Goal: Obtain resource: Download file/media

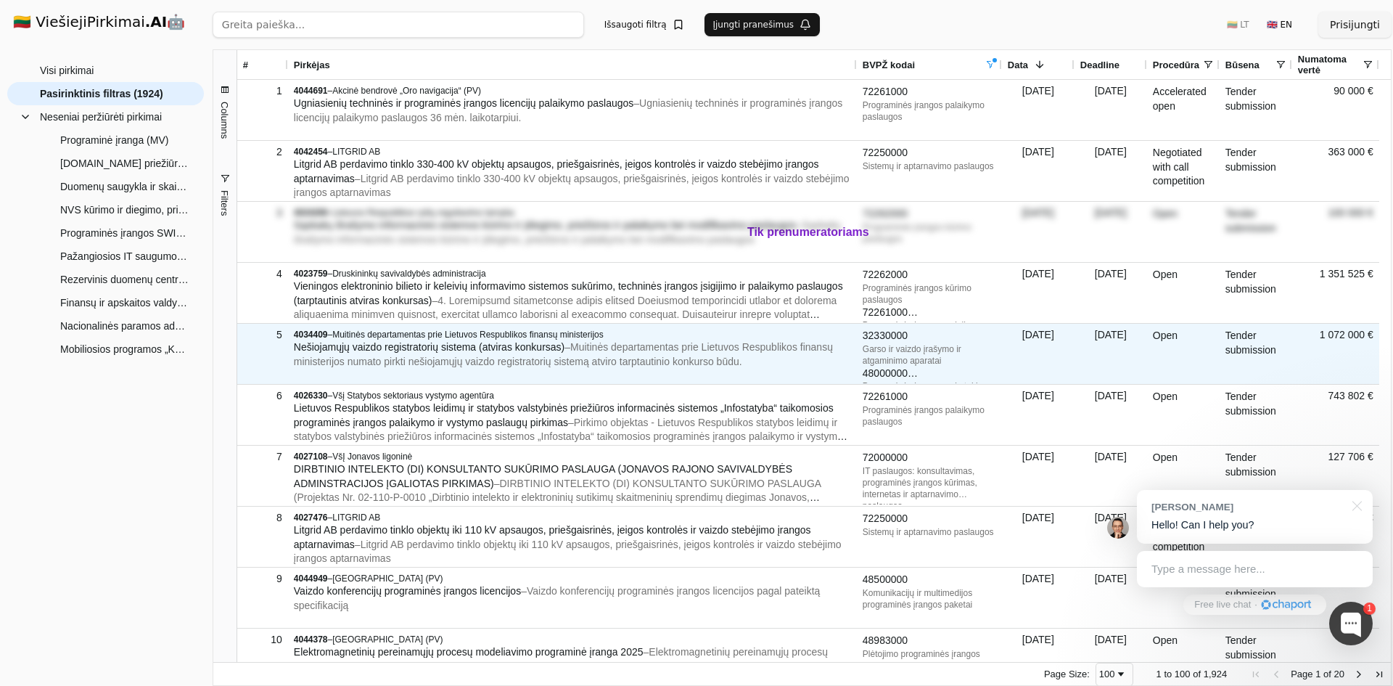
click at [777, 351] on span "– Muitinės departamentas prie Lietuvos Respublikos finansų ministerijos numato …" at bounding box center [563, 354] width 539 height 26
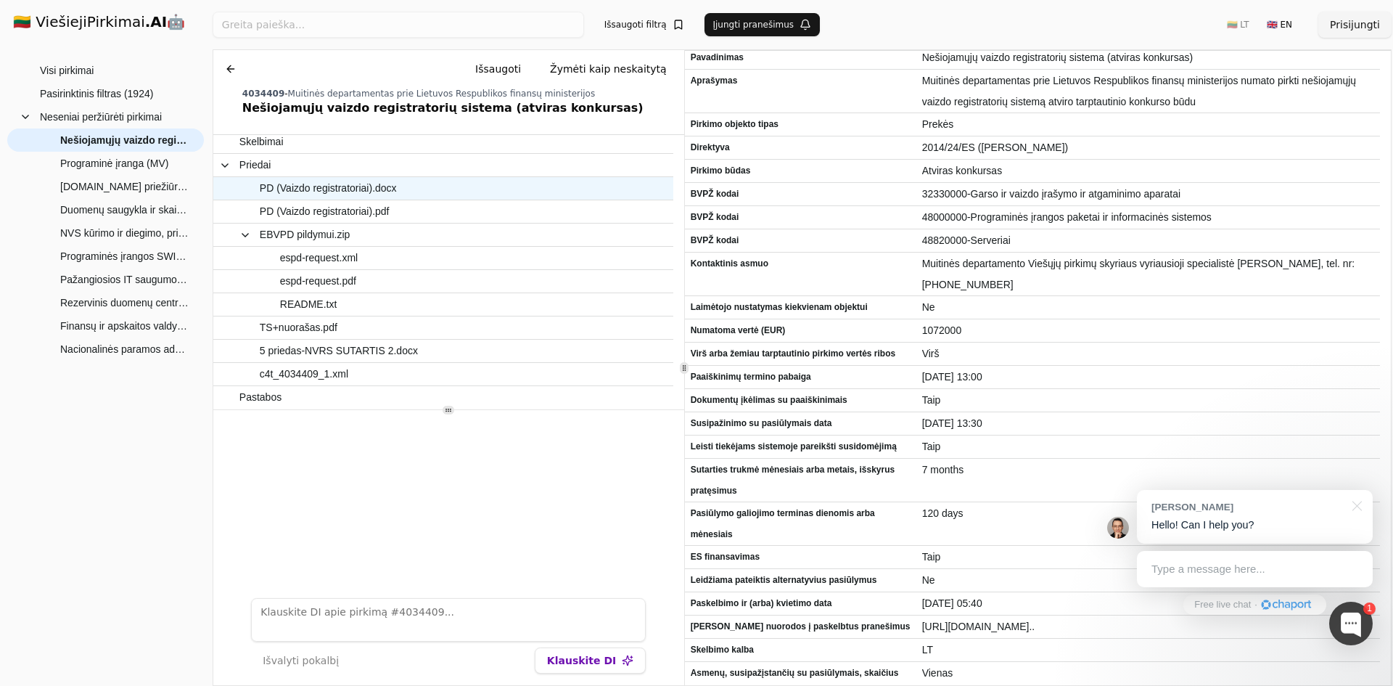
click at [321, 195] on span "PD (Vaizdo registratoriai).docx" at bounding box center [328, 188] width 137 height 21
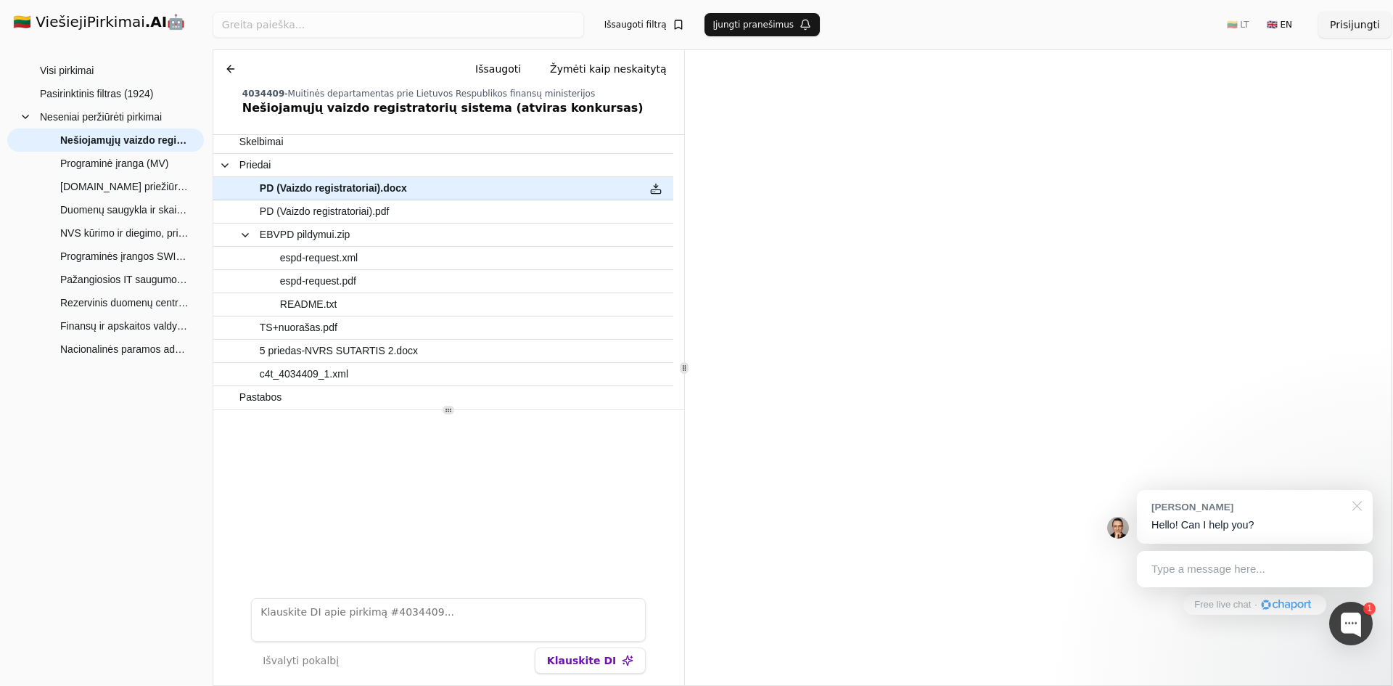
click at [1358, 503] on div at bounding box center [1355, 505] width 36 height 30
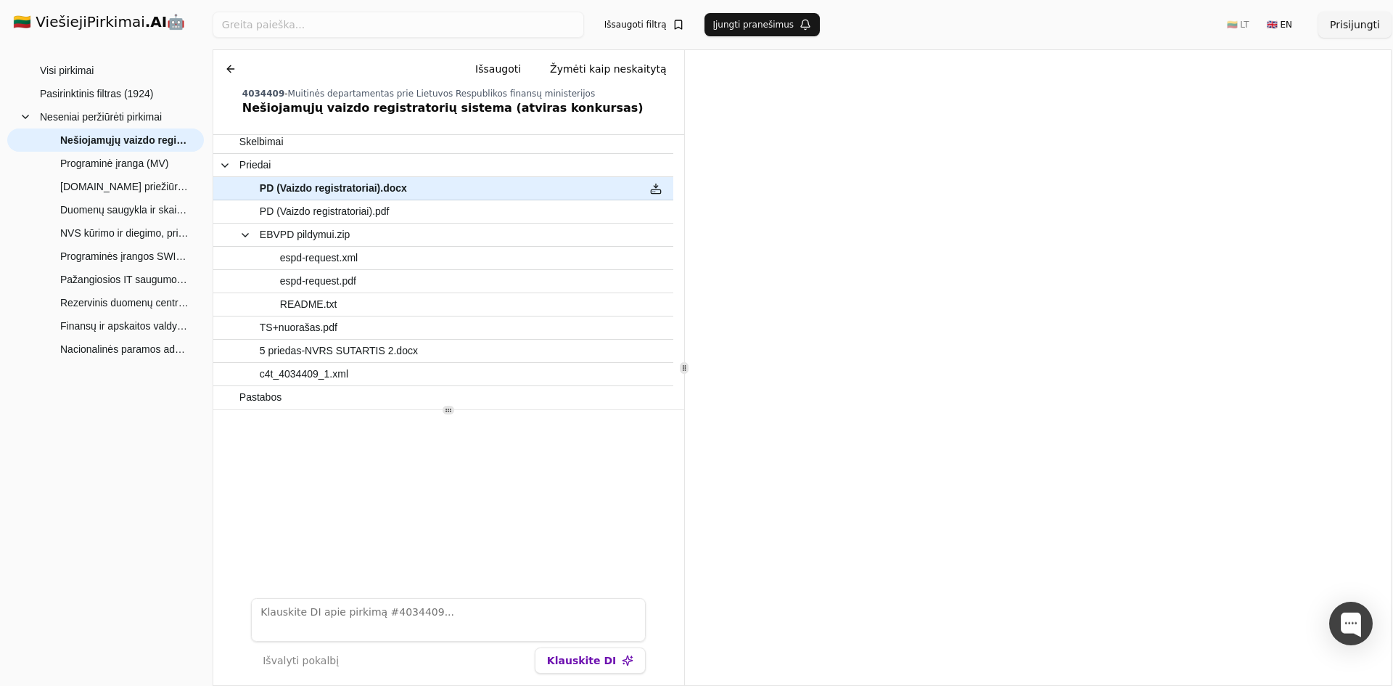
click at [86, 24] on h1 "🇱🇹 ViešiejiPirkimai .AI 🤖" at bounding box center [105, 23] width 208 height 46
